Goal: Task Accomplishment & Management: Manage account settings

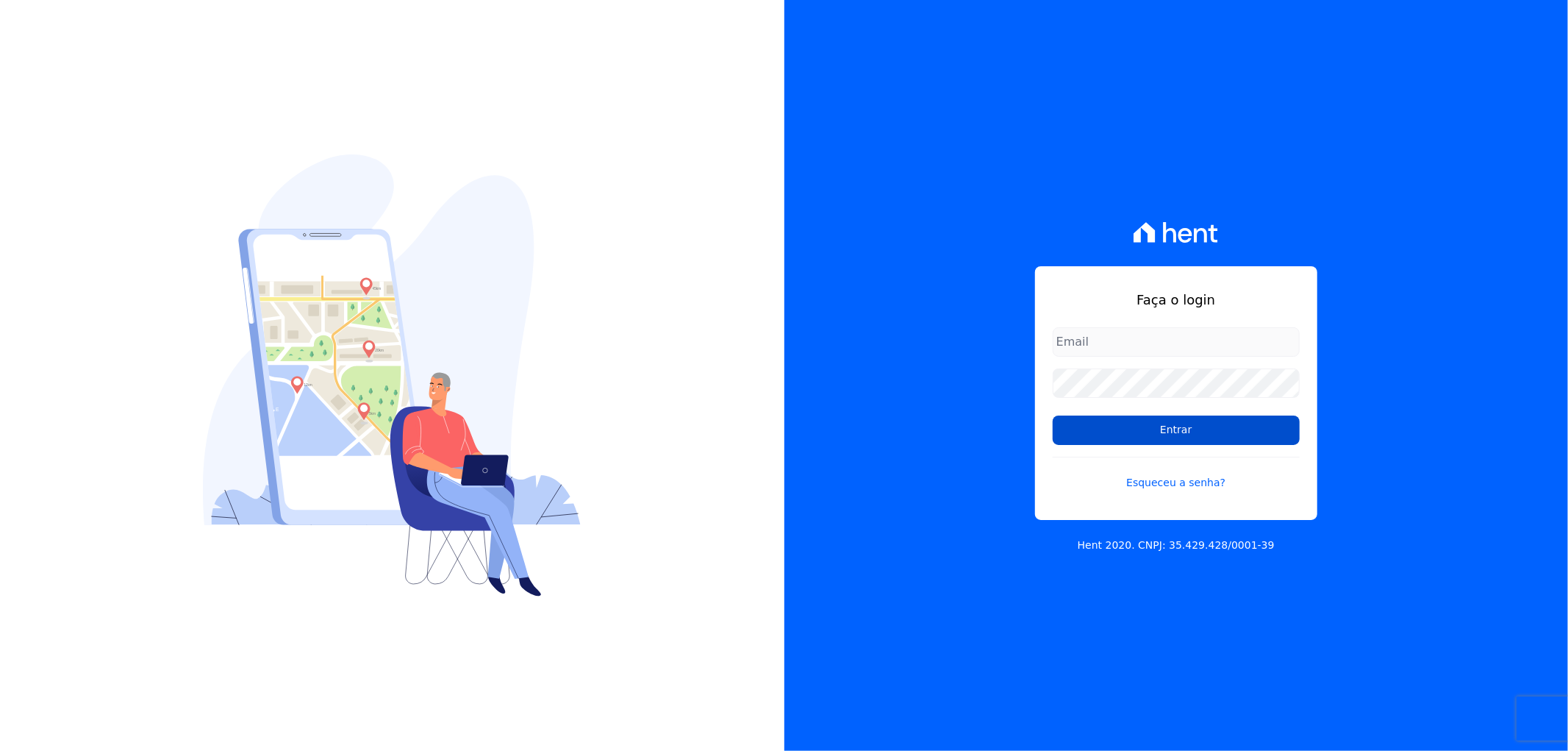
type input "[EMAIL_ADDRESS][DOMAIN_NAME]"
click at [1187, 423] on input "Entrar" at bounding box center [1176, 430] width 247 height 29
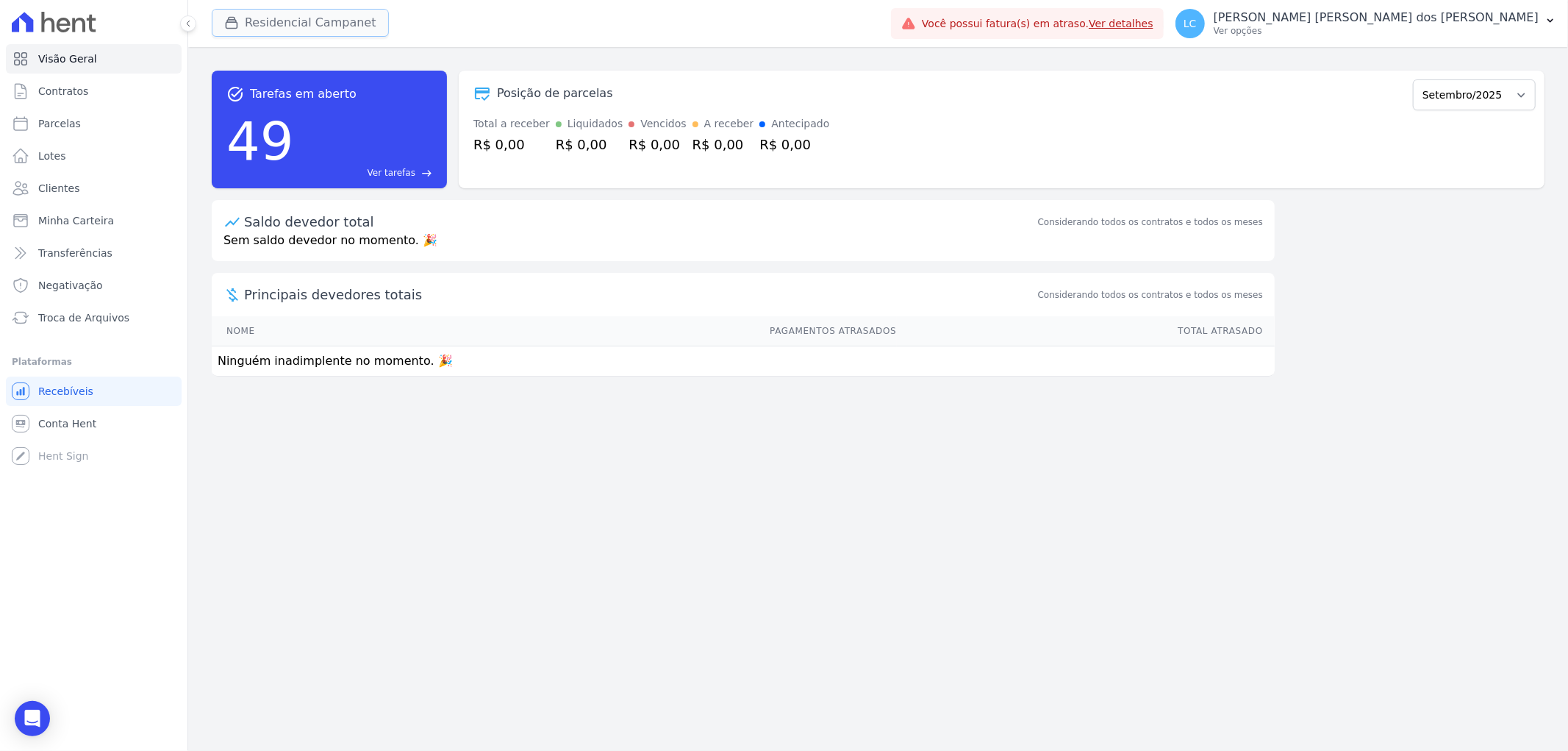
click at [273, 15] on button "Residencial Campanet" at bounding box center [300, 23] width 177 height 28
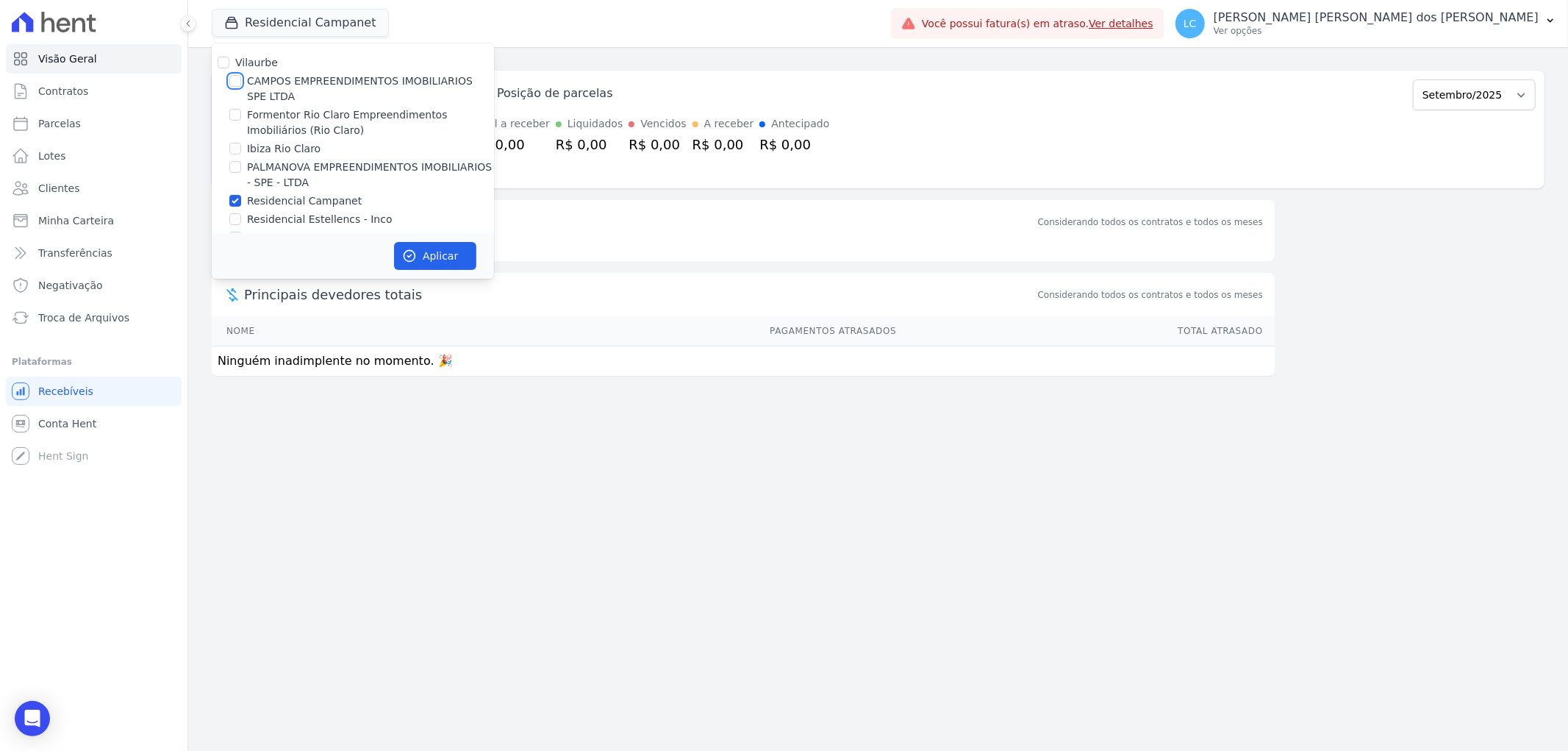
click at [236, 81] on input "CAMPOS EMPREENDIMENTOS IMOBILIARIOS SPE LTDA" at bounding box center [236, 81] width 12 height 12
checkbox input "true"
drag, startPoint x: 236, startPoint y: 201, endPoint x: 293, endPoint y: 215, distance: 58.7
click at [237, 201] on input "Residencial Campanet" at bounding box center [236, 201] width 12 height 12
checkbox input "false"
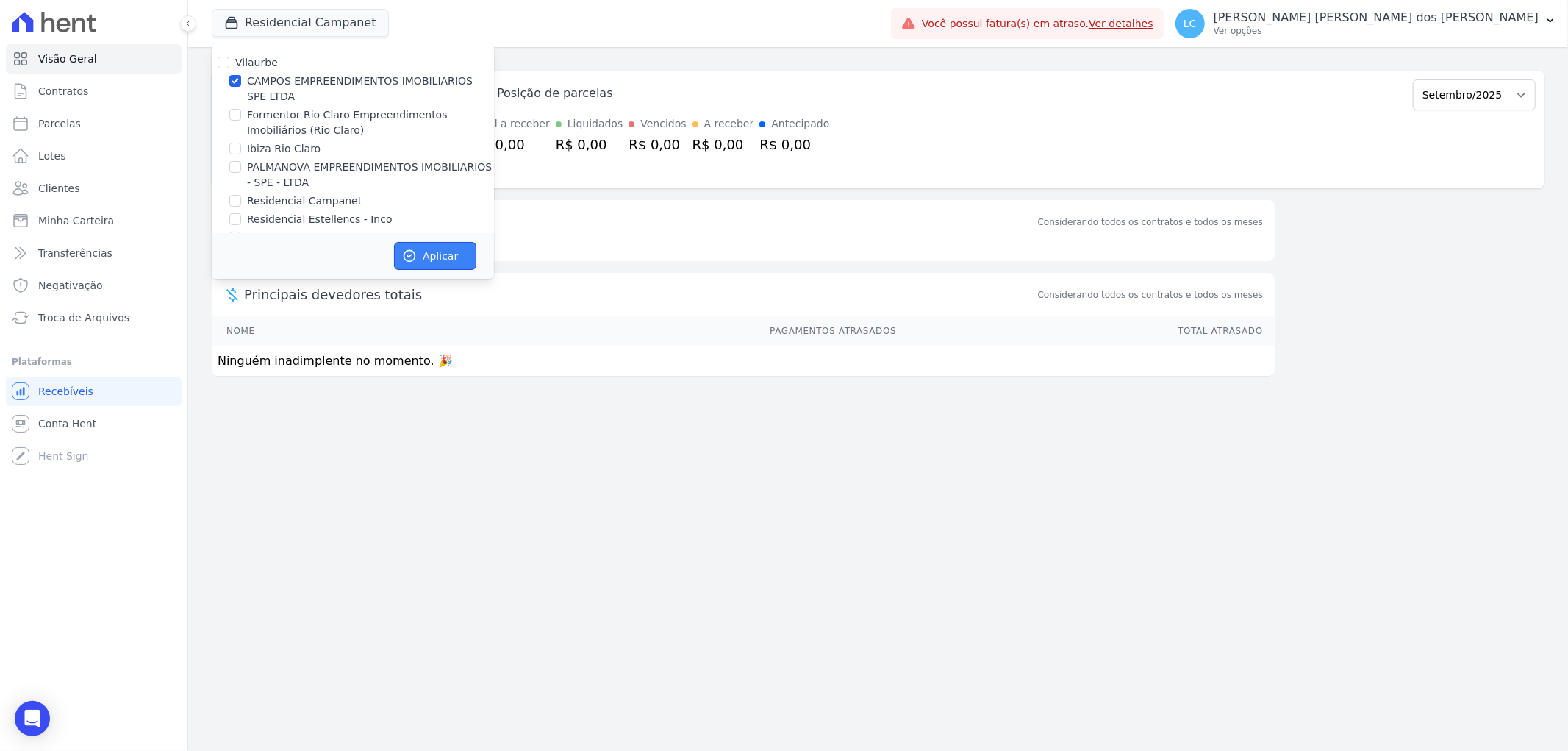
click at [438, 253] on button "Aplicar" at bounding box center [434, 256] width 82 height 28
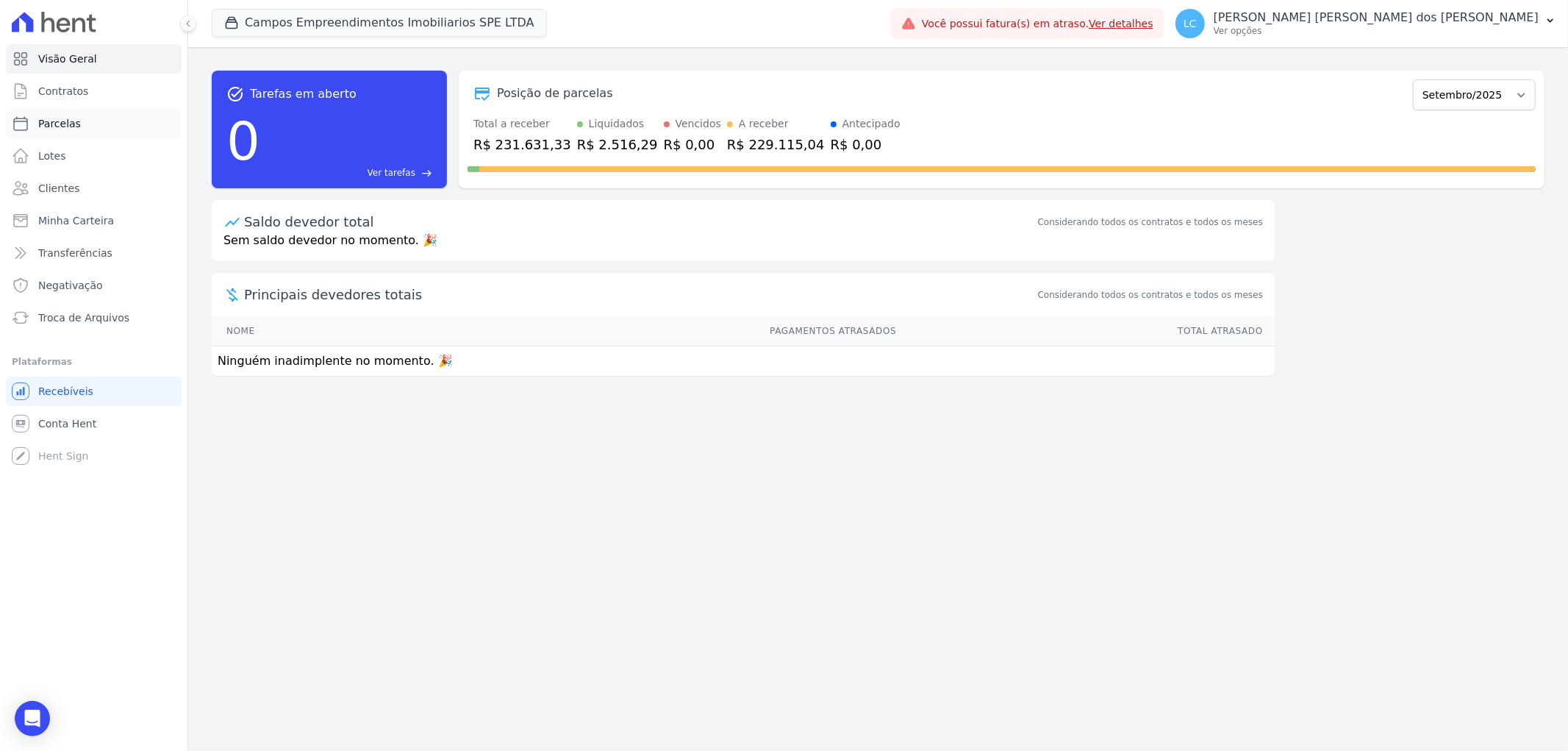
click at [91, 128] on link "Parcelas" at bounding box center [93, 123] width 176 height 29
select select
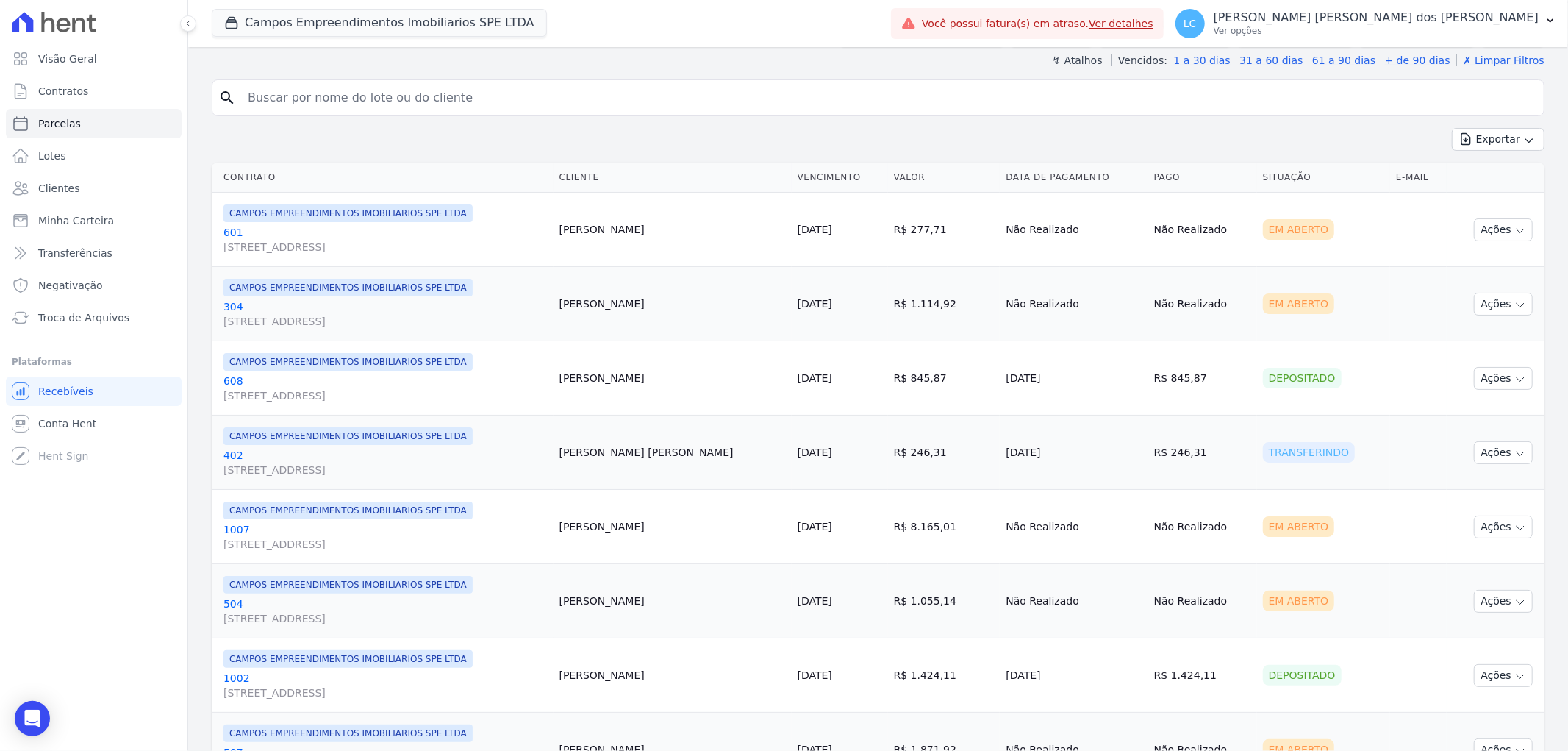
scroll to position [408, 0]
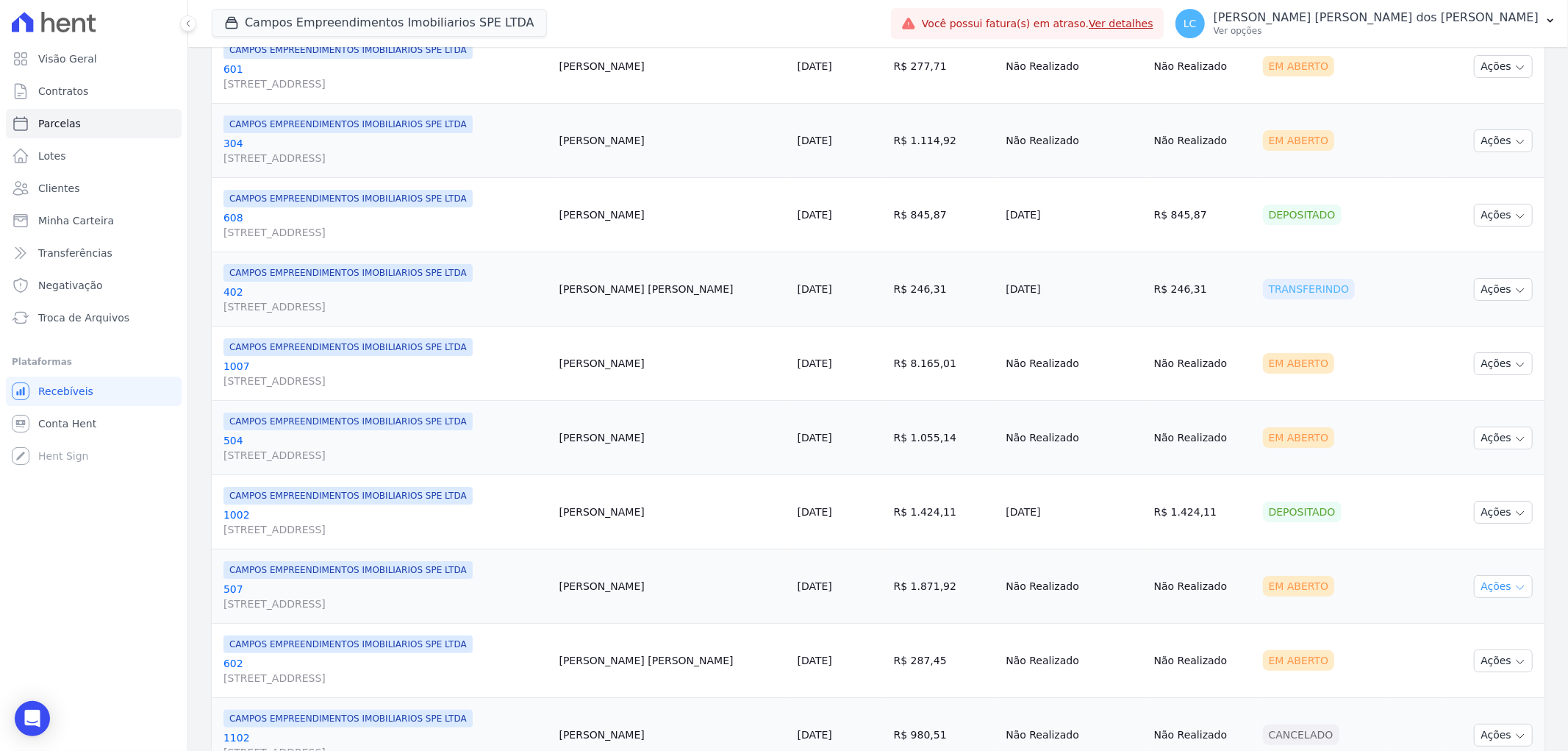
click at [1486, 582] on button "Ações" at bounding box center [1503, 586] width 59 height 22
click at [1452, 616] on link "Ver boleto" at bounding box center [1498, 620] width 141 height 27
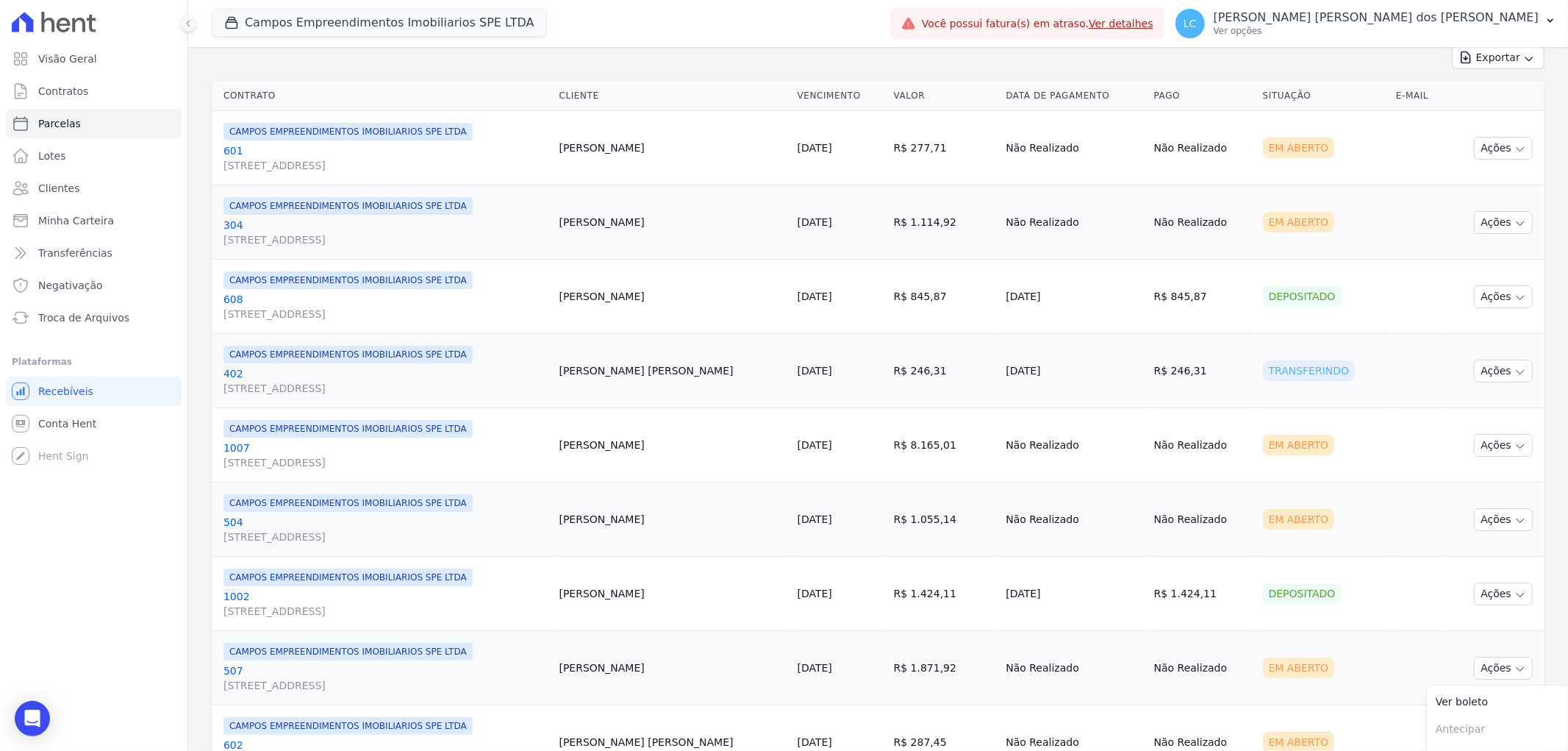
scroll to position [245, 0]
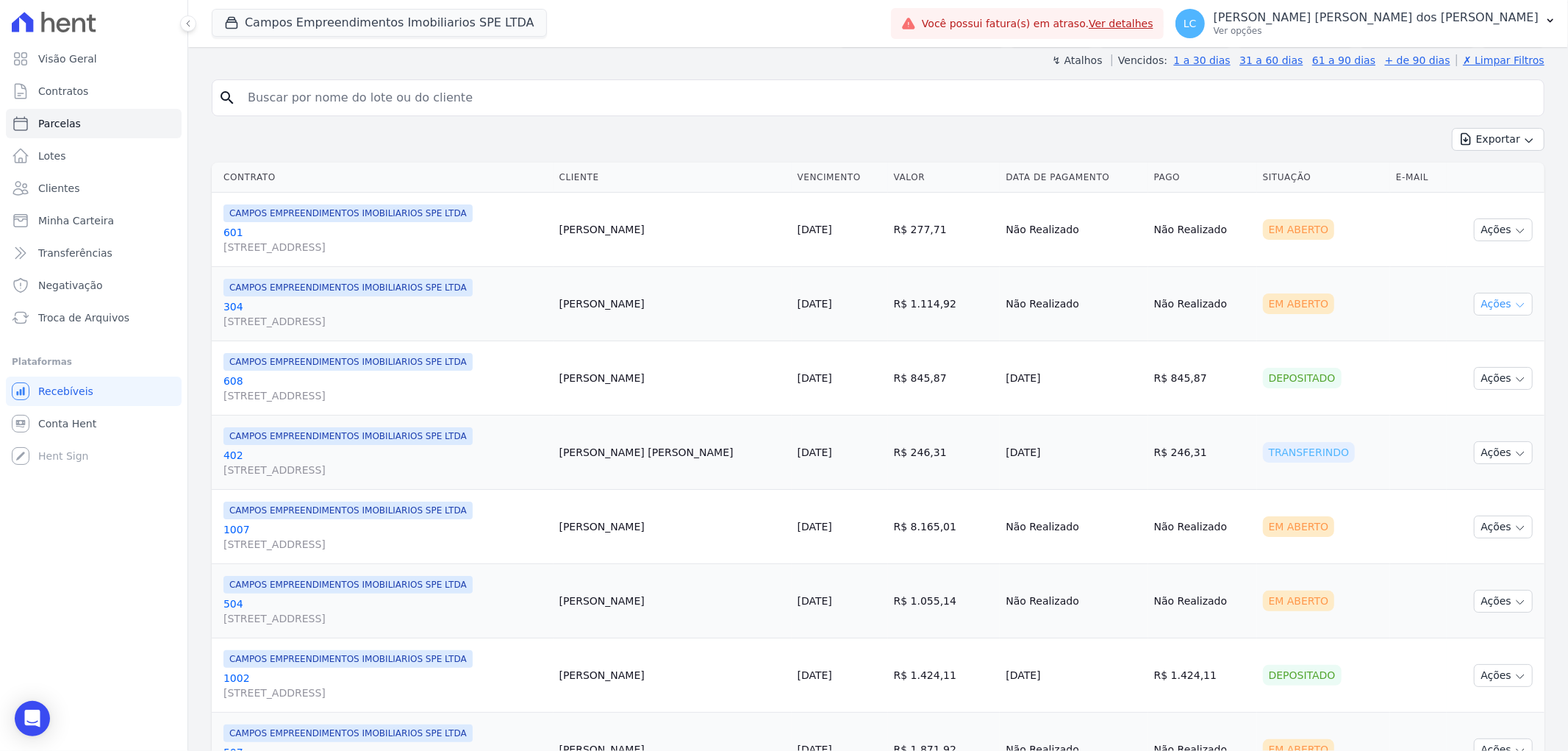
click at [1498, 306] on button "Ações" at bounding box center [1503, 304] width 59 height 22
click at [325, 362] on span "CAMPOS EMPREENDIMENTOS IMOBILIARIOS SPE LTDA" at bounding box center [348, 361] width 249 height 17
drag, startPoint x: 273, startPoint y: 397, endPoint x: 289, endPoint y: 391, distance: 17.1
click at [274, 397] on span "Rua dos Cravos, 686, Cidade Jardim" at bounding box center [386, 395] width 325 height 15
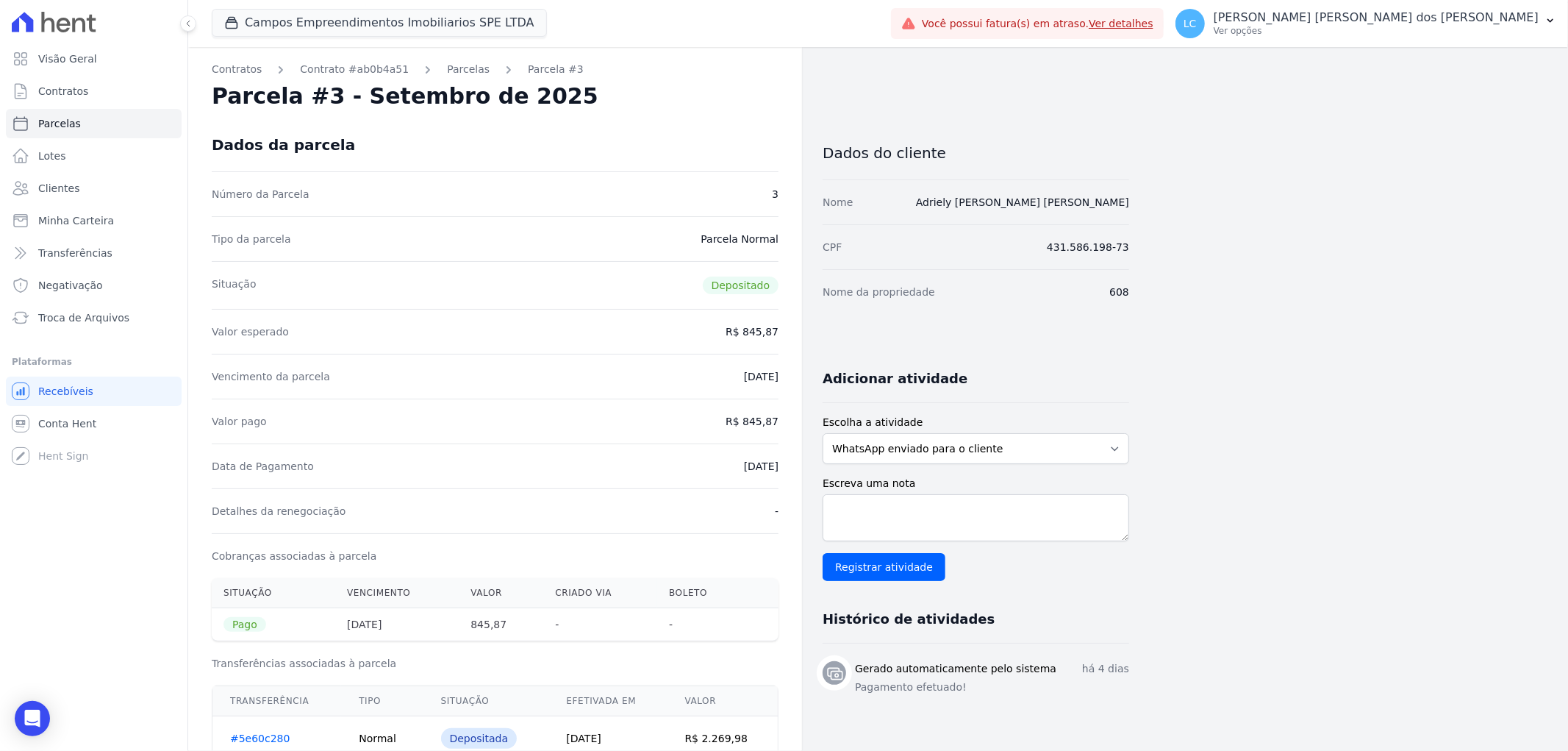
select select
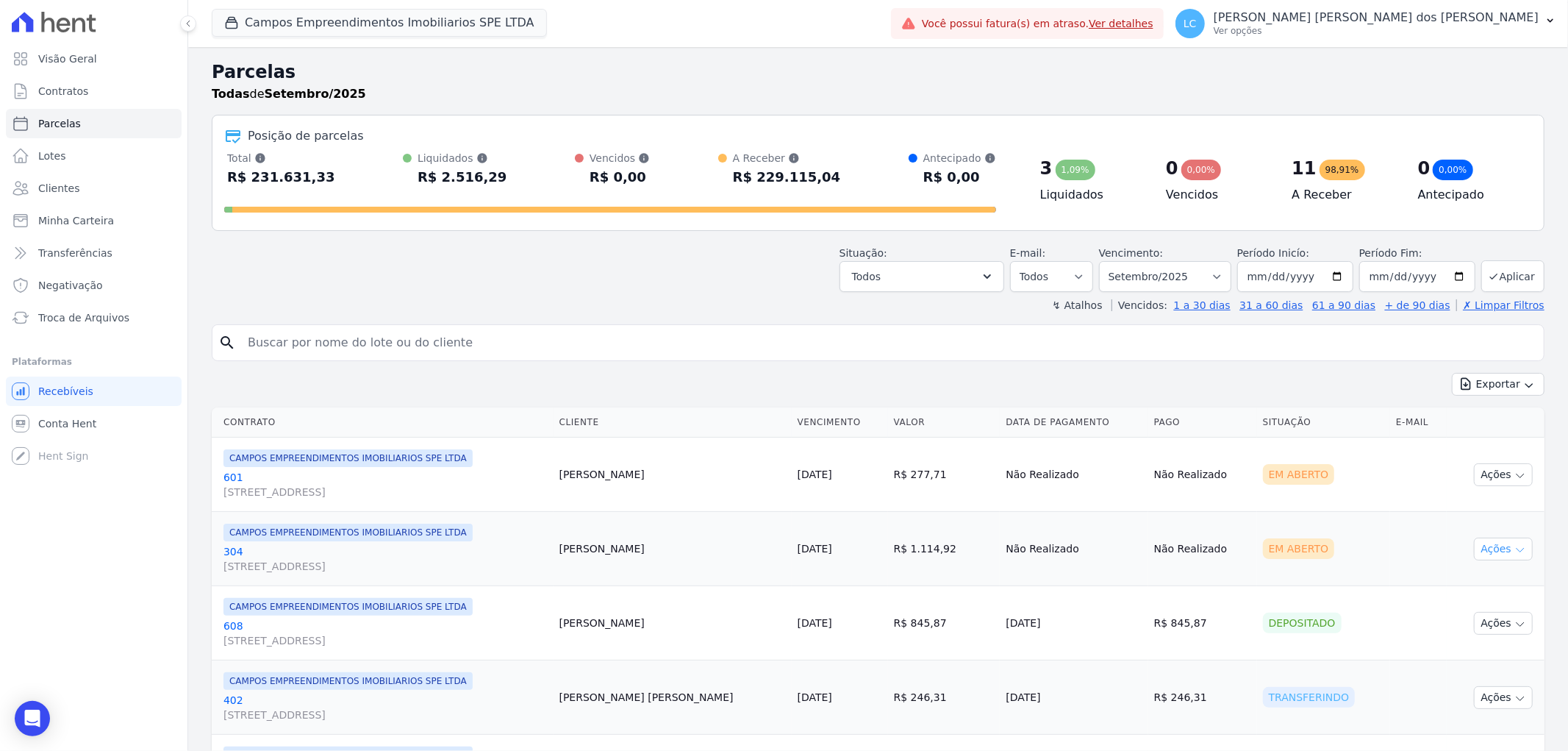
click at [1478, 553] on button "Ações" at bounding box center [1503, 549] width 59 height 22
click at [1461, 583] on link "Ver boleto" at bounding box center [1498, 583] width 141 height 27
